Goal: Task Accomplishment & Management: Manage account settings

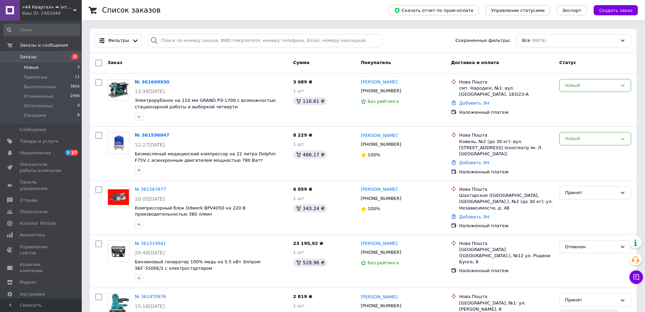
click at [42, 67] on li "Новые 3" at bounding box center [42, 68] width 84 height 10
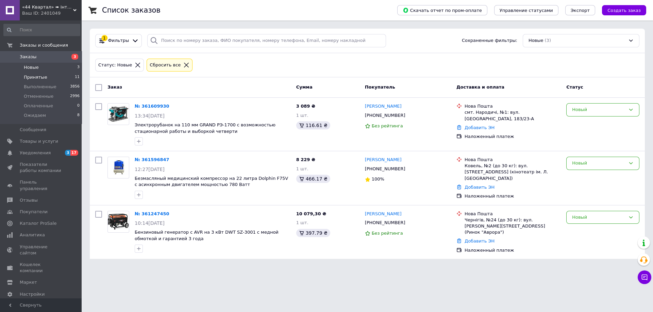
click at [64, 78] on li "Принятые 11" at bounding box center [42, 77] width 84 height 10
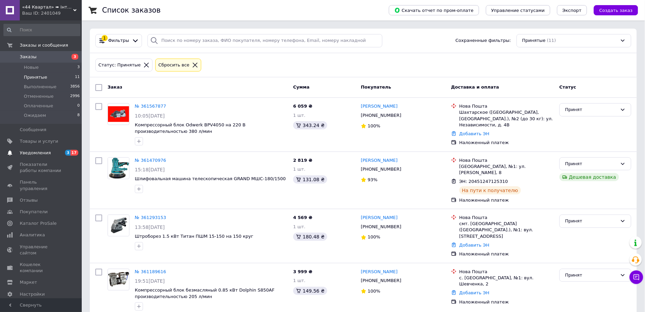
click at [41, 155] on span "Уведомления" at bounding box center [35, 153] width 31 height 6
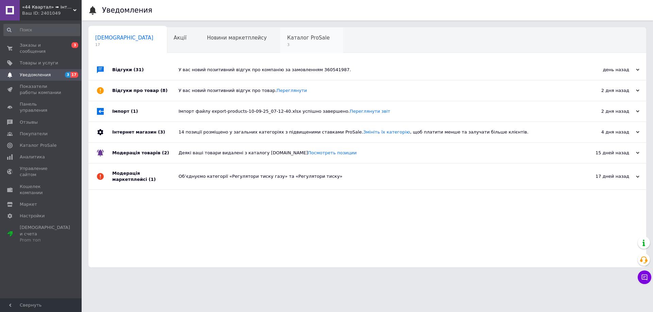
click at [287, 37] on span "Каталог ProSale" at bounding box center [308, 38] width 43 height 6
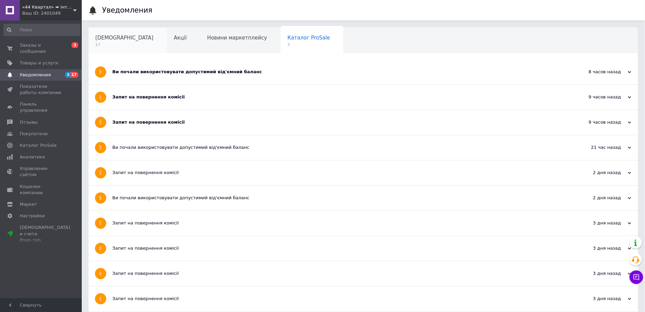
click at [109, 46] on span "17" at bounding box center [124, 44] width 58 height 5
